Goal: Information Seeking & Learning: Understand process/instructions

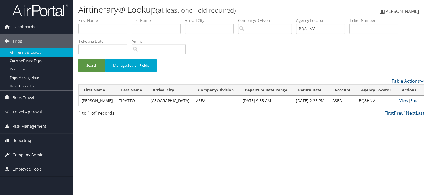
click at [28, 154] on span "Company Admin" at bounding box center [28, 155] width 31 height 14
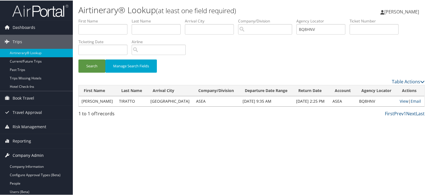
scroll to position [112, 0]
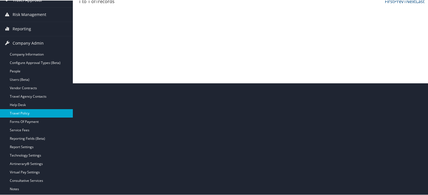
click at [23, 113] on link "Travel Policy" at bounding box center [36, 112] width 73 height 8
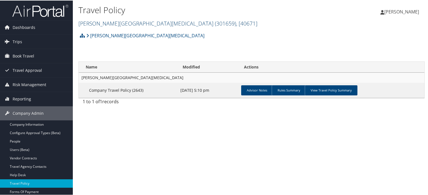
click at [215, 21] on span "( 301659 )" at bounding box center [225, 23] width 21 height 8
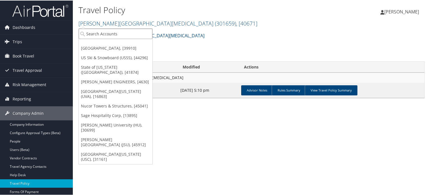
click at [138, 35] on input "search" at bounding box center [116, 33] width 74 height 10
type input "lsu"
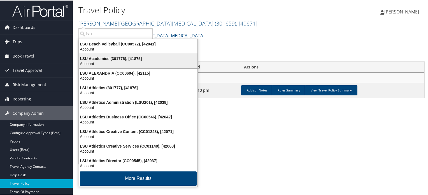
click at [134, 56] on div "LSU Academics (301776), [41875]" at bounding box center [138, 57] width 125 height 5
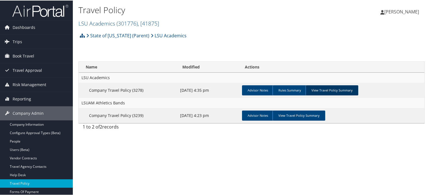
click at [328, 89] on link "View Travel Policy Summary" at bounding box center [332, 90] width 53 height 10
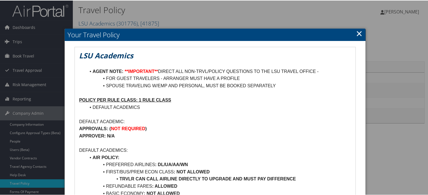
click at [357, 33] on link "×" at bounding box center [359, 32] width 6 height 11
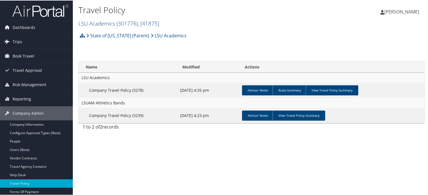
click at [139, 23] on span ", [ 41875 ]" at bounding box center [148, 23] width 21 height 8
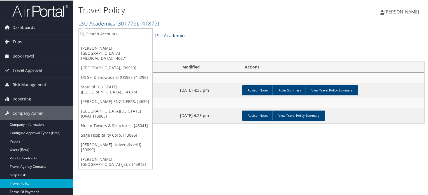
click at [136, 33] on input "search" at bounding box center [116, 33] width 74 height 10
type input "usc"
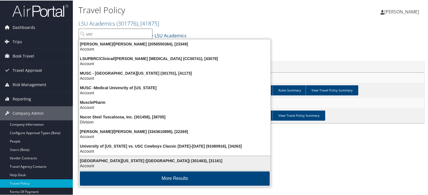
click at [153, 157] on div "[GEOGRAPHIC_DATA][US_STATE] ([GEOGRAPHIC_DATA]) (301463), [31161]" at bounding box center [175, 159] width 198 height 5
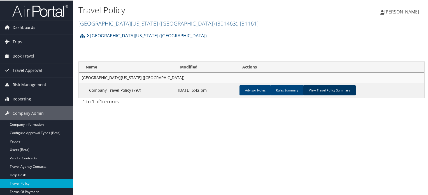
click at [325, 86] on link "View Travel Policy Summary" at bounding box center [329, 90] width 53 height 10
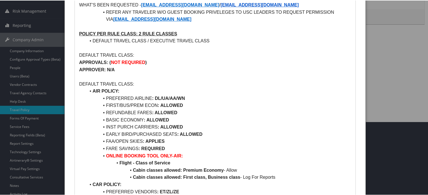
scroll to position [84, 0]
